Goal: Contribute content: Add original content to the website for others to see

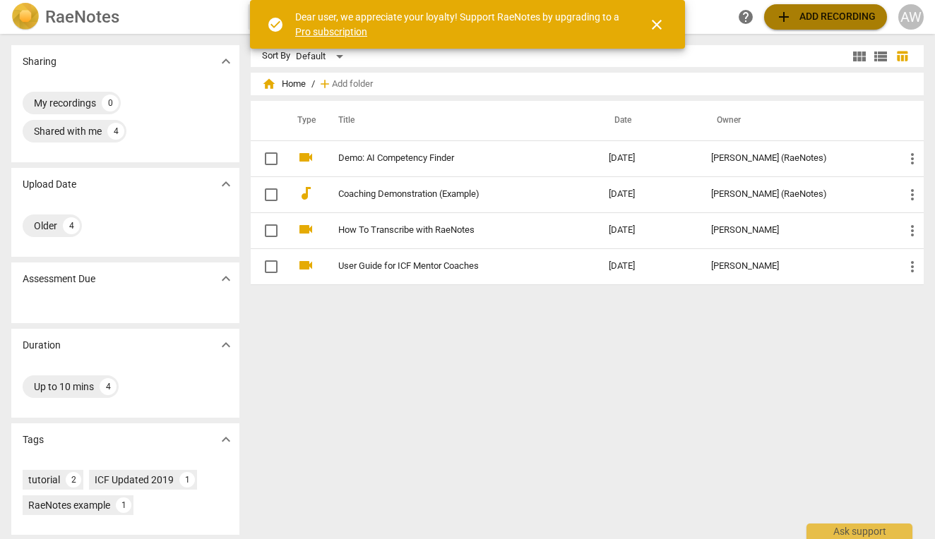
click at [788, 18] on span "add" at bounding box center [783, 16] width 17 height 17
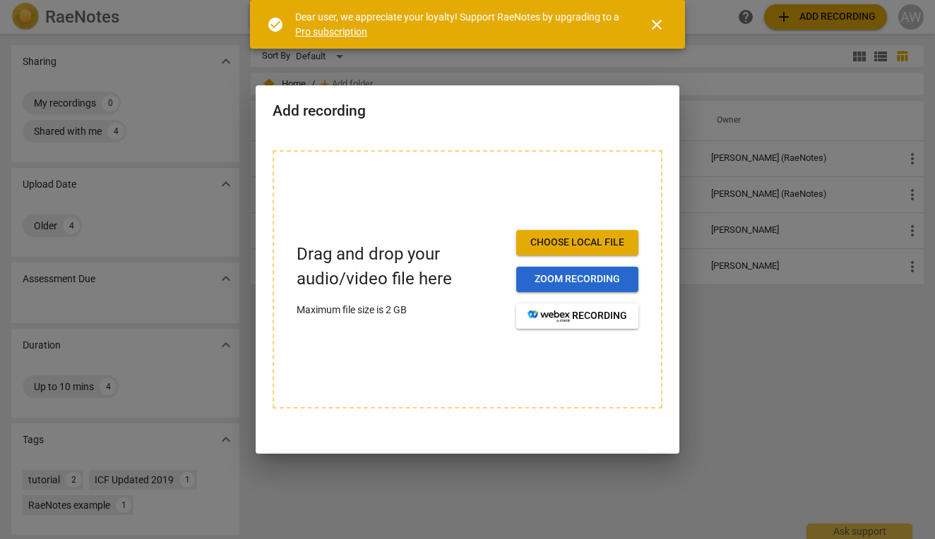
click at [609, 277] on span "Zoom recording" at bounding box center [577, 279] width 100 height 14
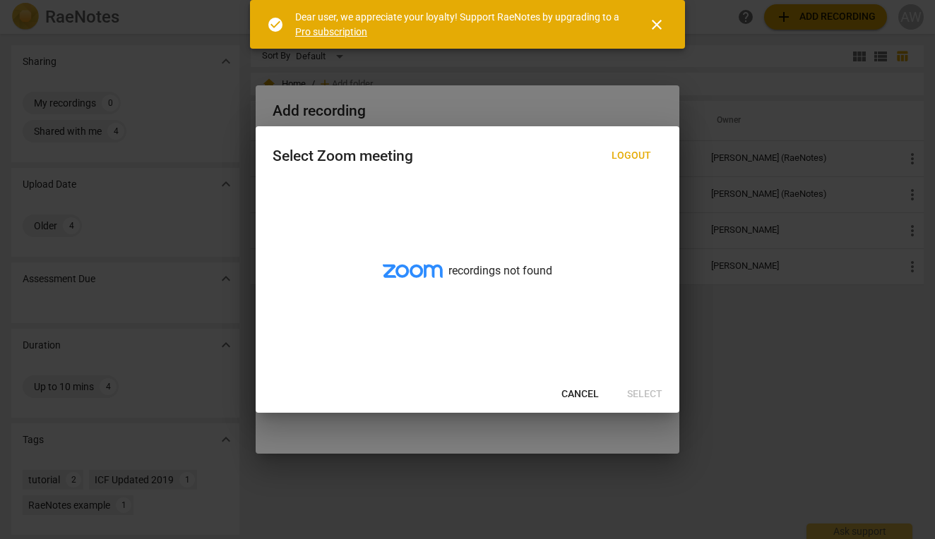
click at [662, 25] on span "close" at bounding box center [656, 24] width 17 height 17
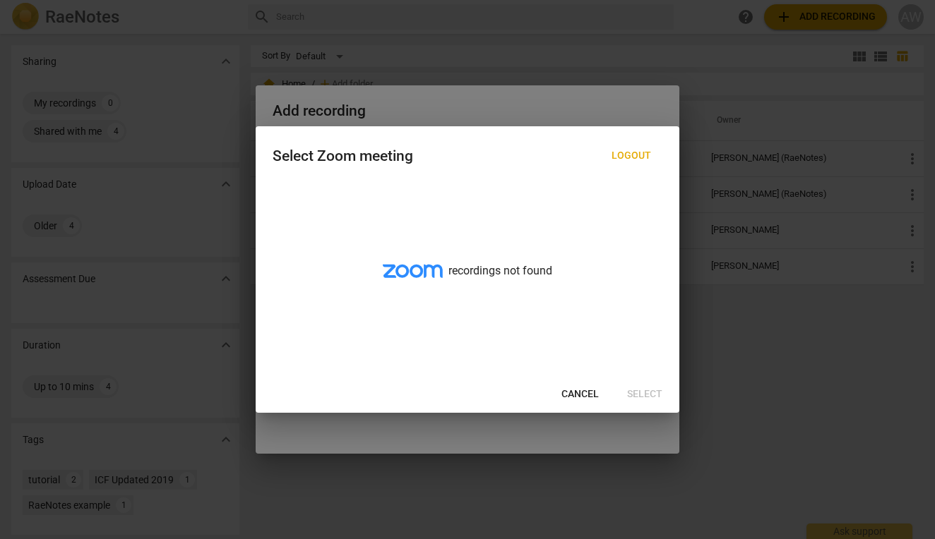
click at [406, 162] on div "Select Zoom meeting" at bounding box center [342, 157] width 140 height 18
click at [548, 334] on div "recordings not found" at bounding box center [467, 279] width 423 height 193
click at [581, 395] on span "Cancel" at bounding box center [579, 394] width 37 height 14
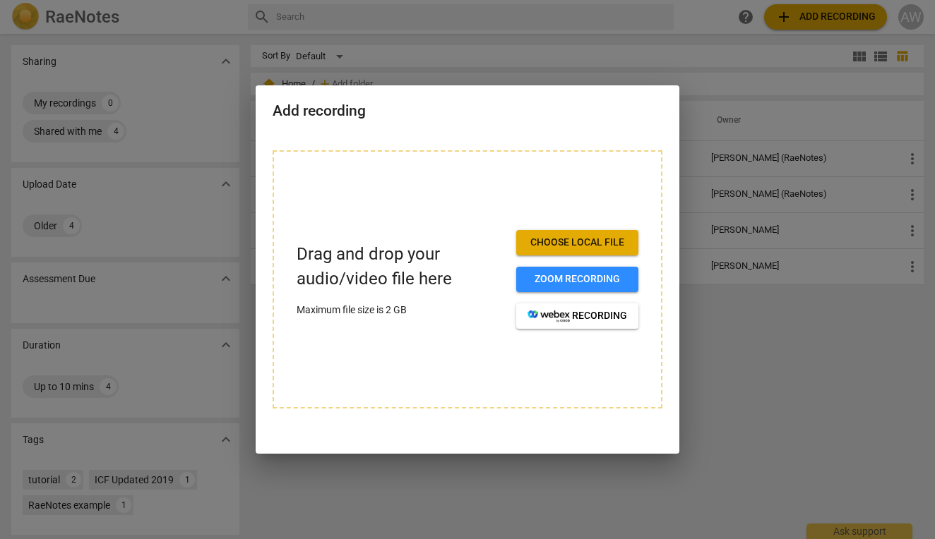
click at [558, 240] on span "Choose local file" at bounding box center [577, 243] width 100 height 14
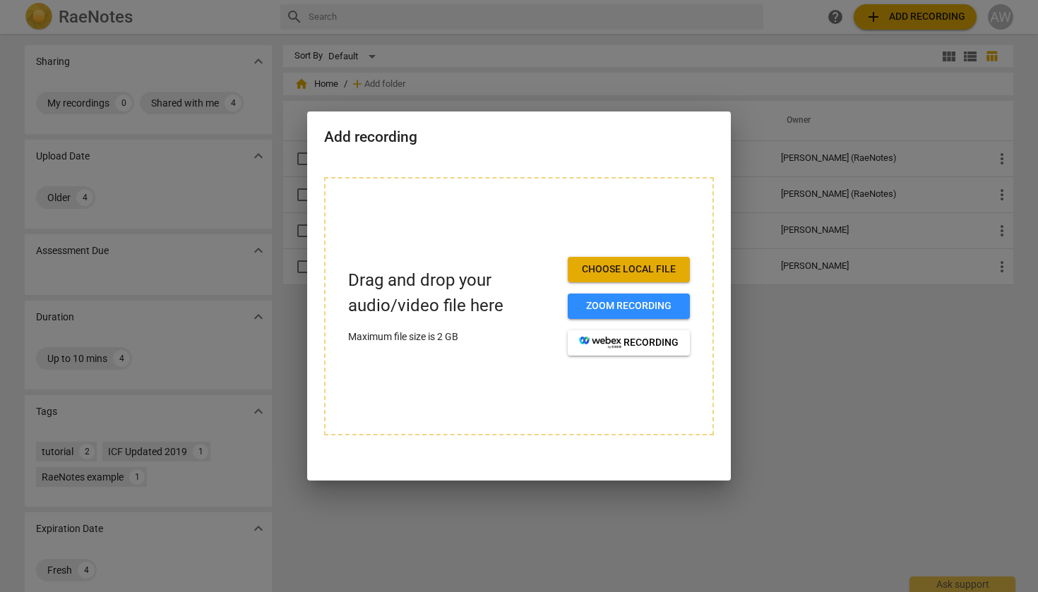
click at [457, 161] on div "Drag and drop your audio/video file here Maximum file size is 2 GB Choose local…" at bounding box center [518, 314] width 423 height 309
click at [802, 438] on div at bounding box center [519, 296] width 1038 height 592
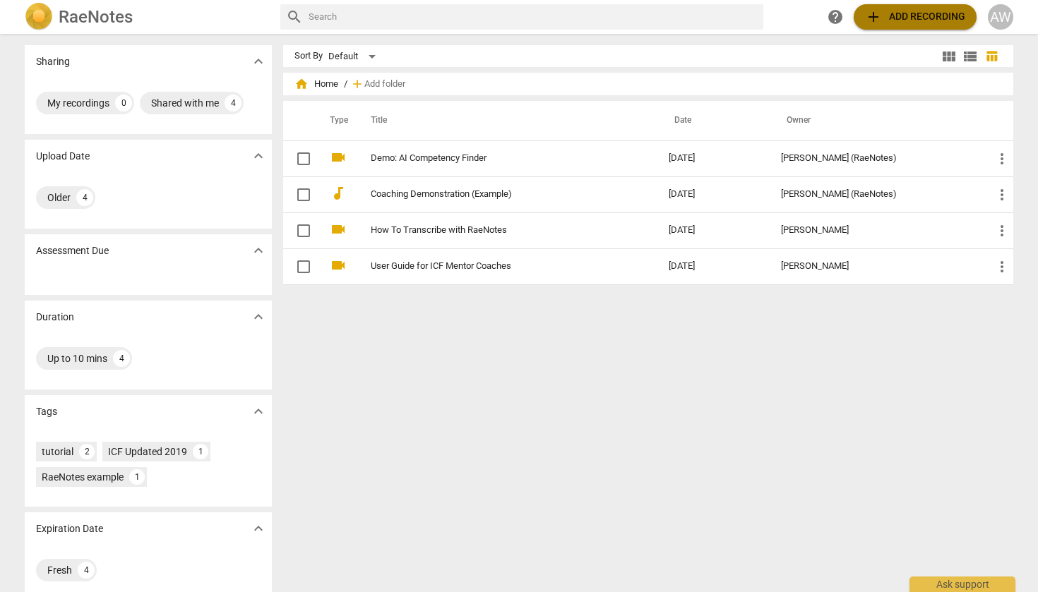
click at [870, 16] on span "add" at bounding box center [873, 16] width 17 height 17
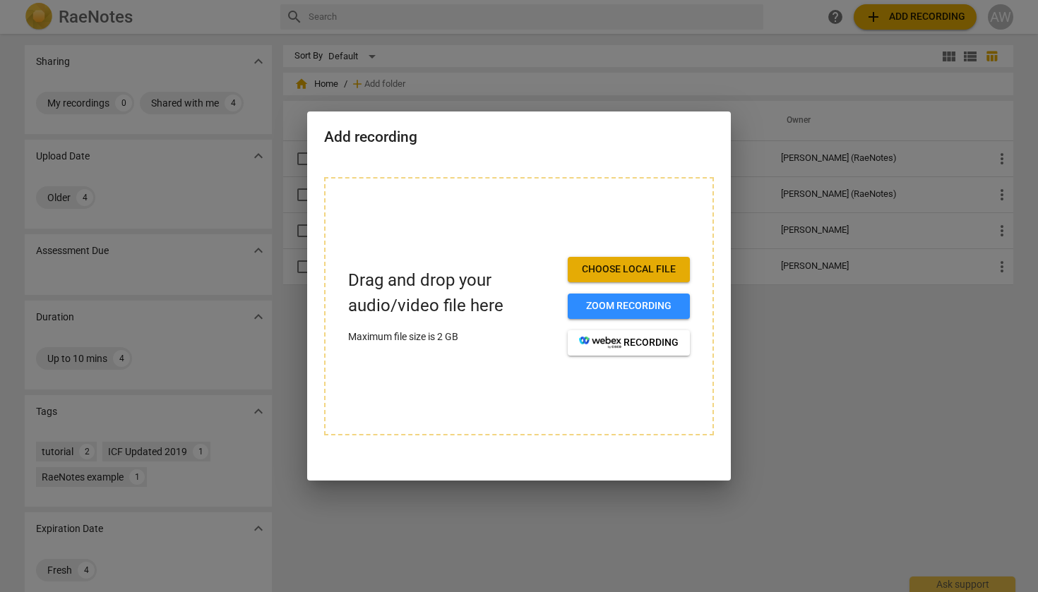
click at [823, 484] on div at bounding box center [519, 296] width 1038 height 592
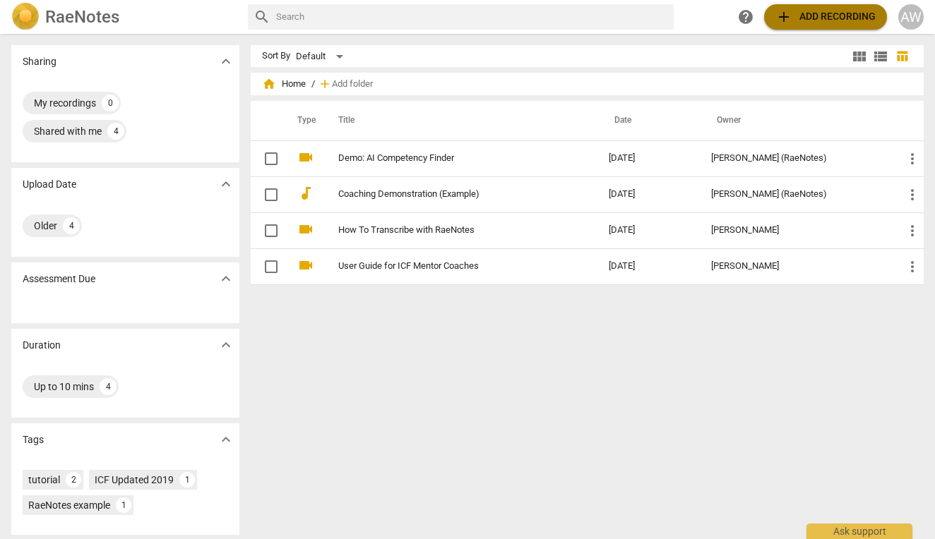
click at [795, 15] on span "add Add recording" at bounding box center [825, 16] width 100 height 17
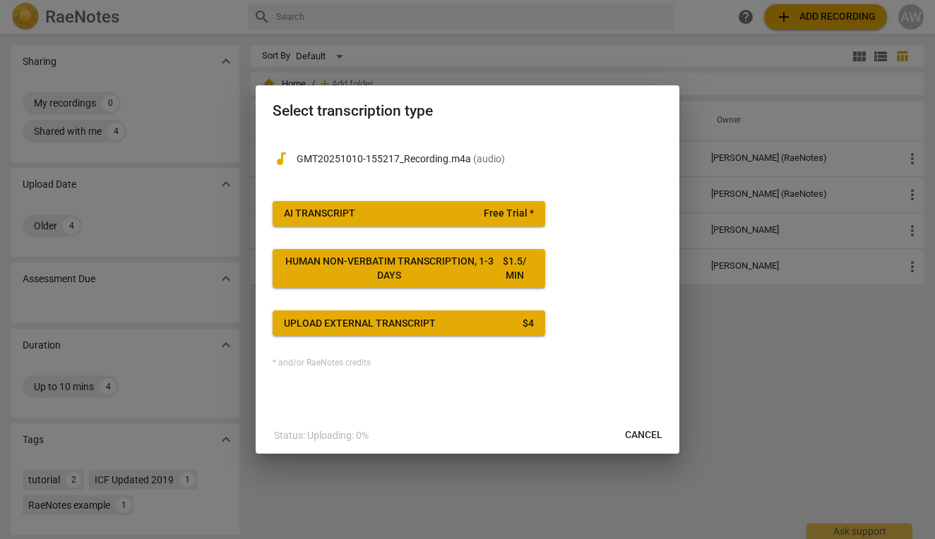
click at [602, 271] on div "audiotrack GMT20251010-155217_Recording.m4a ( audio ) AI Transcript Free Trial …" at bounding box center [467, 250] width 390 height 235
click at [593, 299] on div "audiotrack GMT20251010-155217_Recording.m4a ( audio ) AI Transcript Free Trial …" at bounding box center [467, 250] width 390 height 235
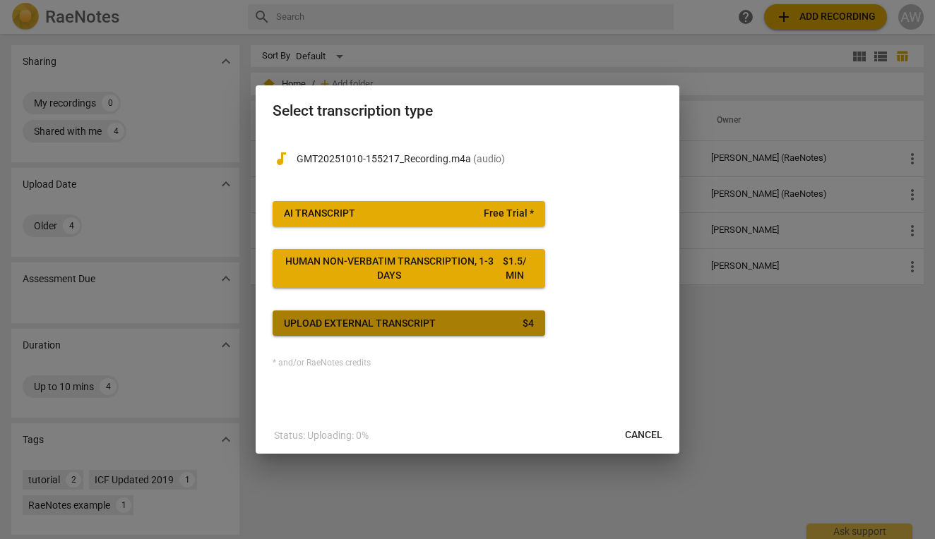
click at [526, 322] on div "$ 4" at bounding box center [527, 324] width 11 height 14
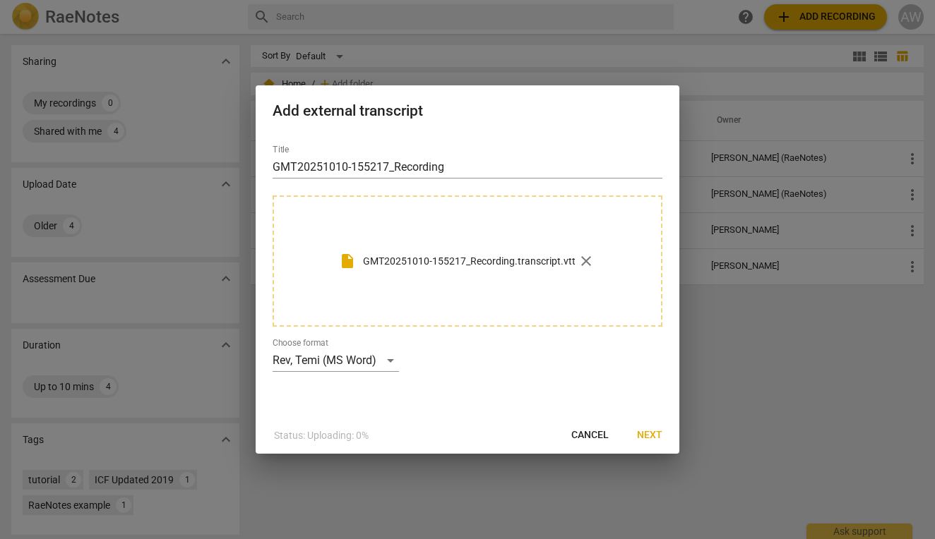
click at [489, 357] on div "Title GMT20251010-155217_Recording insert_drive_file GMT20251010-155217_Recordi…" at bounding box center [467, 252] width 390 height 239
click at [749, 325] on div at bounding box center [467, 269] width 935 height 539
click at [652, 433] on span "Next" at bounding box center [649, 435] width 25 height 14
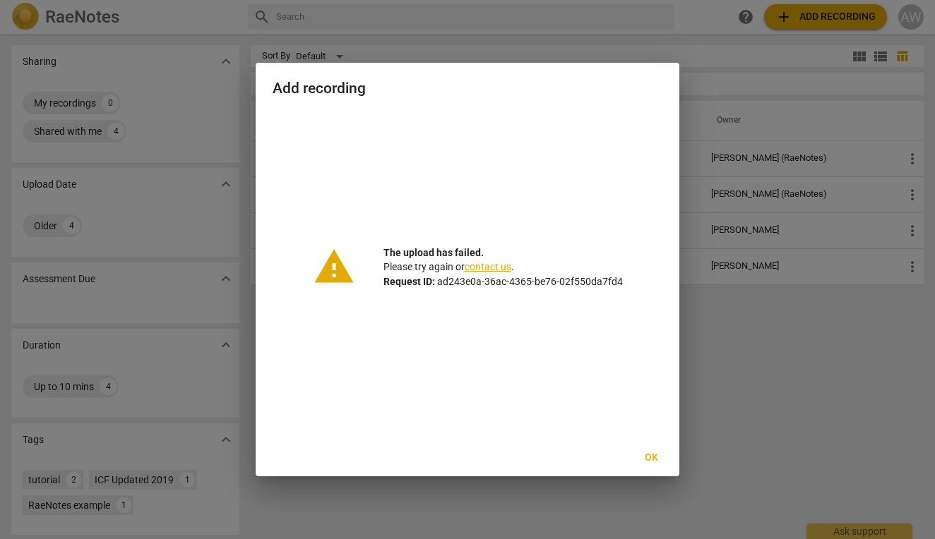
click at [651, 458] on span "Ok" at bounding box center [650, 458] width 23 height 14
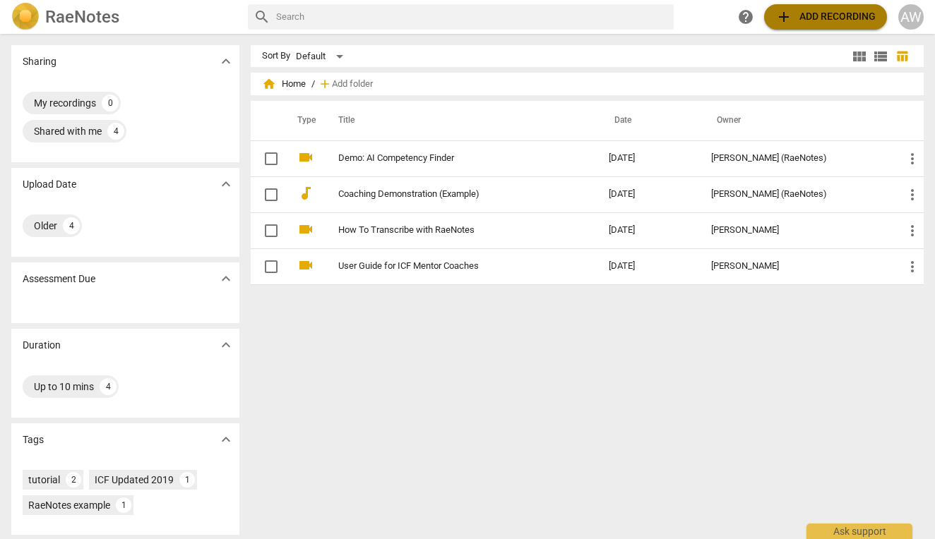
click at [798, 11] on span "add Add recording" at bounding box center [825, 16] width 100 height 17
